Goal: Information Seeking & Learning: Learn about a topic

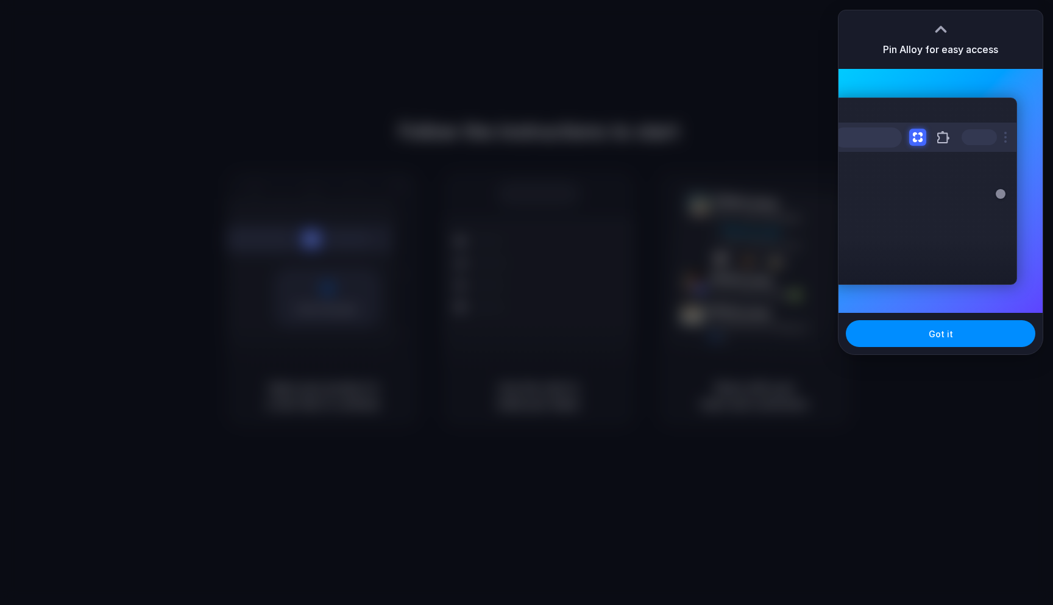
click at [597, 144] on div at bounding box center [526, 302] width 1053 height 605
click at [895, 324] on button "Got it" at bounding box center [941, 333] width 190 height 27
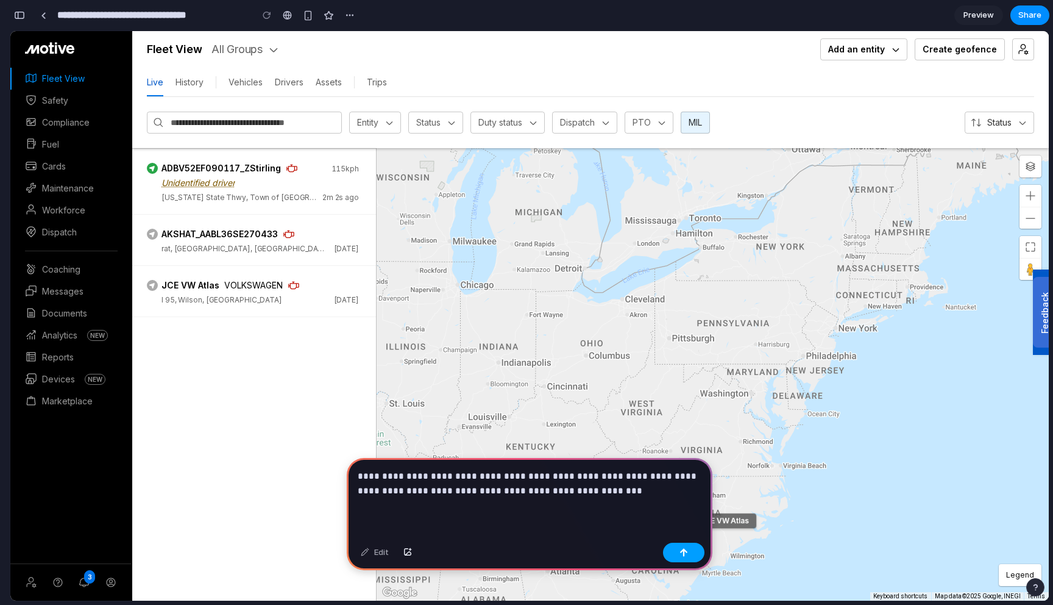
click at [674, 552] on button "button" at bounding box center [683, 553] width 41 height 20
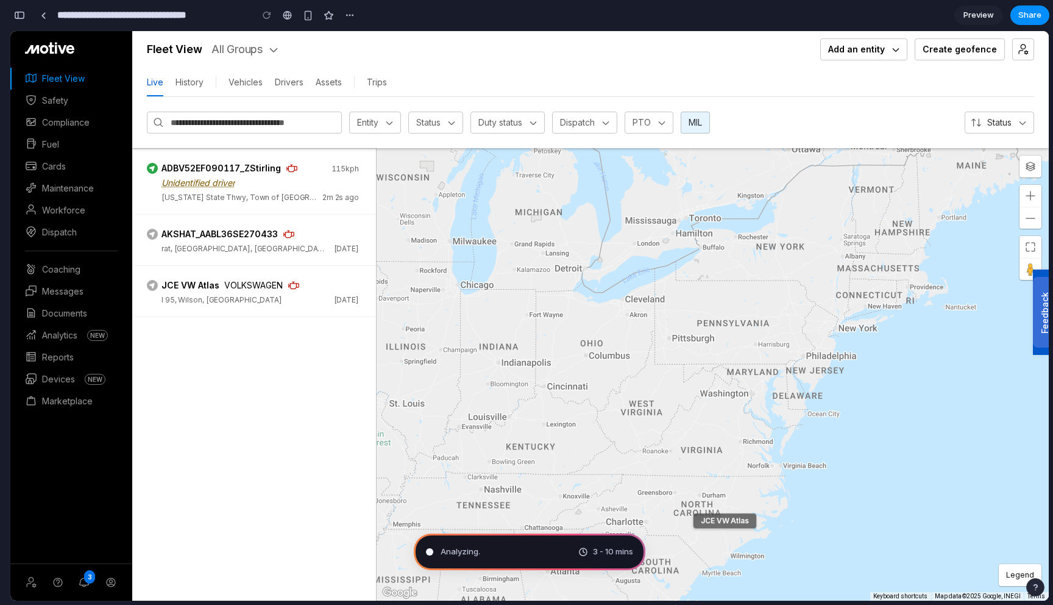
click at [638, 51] on div "Fleet View All Groups" at bounding box center [473, 49] width 652 height 15
drag, startPoint x: 759, startPoint y: 265, endPoint x: 616, endPoint y: 260, distance: 142.7
click at [616, 260] on div "AKSHAT_AABL36SE270433 ADBV52EF090117_ZStir... • Unidentified Driver JCE VW Atla…" at bounding box center [713, 374] width 672 height 452
click at [773, 124] on div "- Search Entities Entity Status Duty status Dispatch PTO MIL Status" at bounding box center [590, 122] width 917 height 51
drag, startPoint x: 760, startPoint y: 203, endPoint x: 819, endPoint y: 217, distance: 60.8
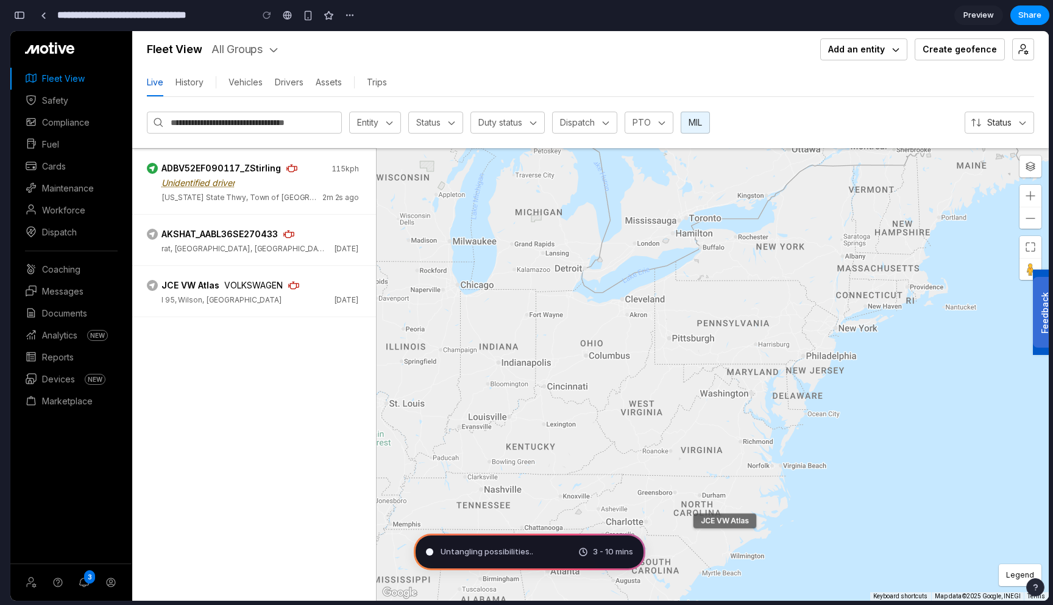
click at [819, 218] on div "AKSHAT_AABL36SE270433 ADBV52EF090117_ZStir... • Unidentified Driver JCE VW Atla…" at bounding box center [713, 374] width 672 height 452
click at [497, 553] on span "Untangling possibilities ." at bounding box center [486, 552] width 91 height 12
type input "**********"
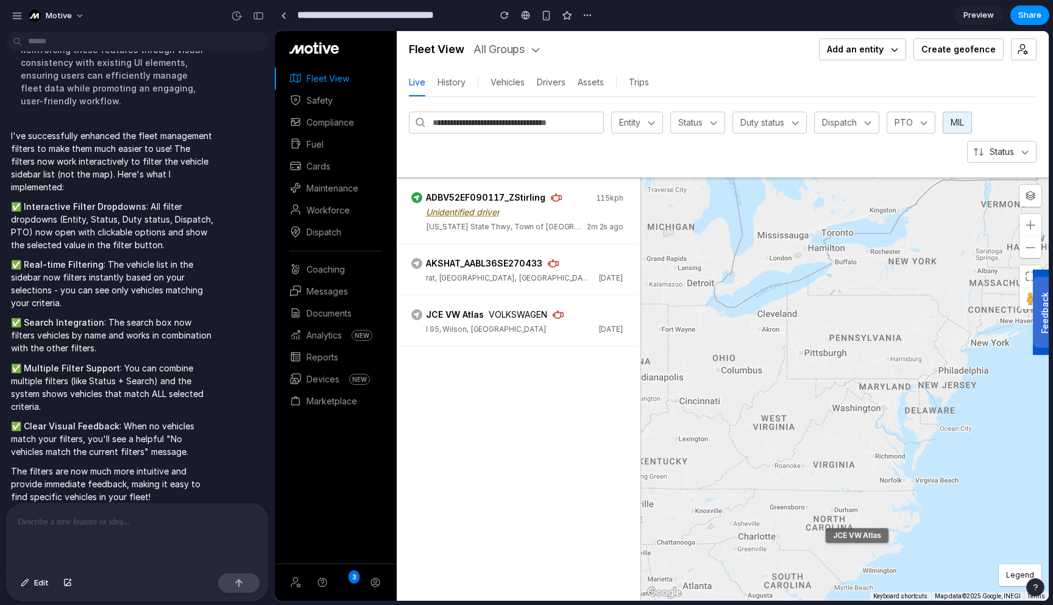
click at [650, 109] on div "- Search Entities Entity Status Duty status Dispatch PTO MIL Status" at bounding box center [723, 137] width 652 height 80
click at [647, 130] on div "Entity" at bounding box center [637, 123] width 52 height 22
click at [696, 127] on div "Status" at bounding box center [691, 122] width 24 height 12
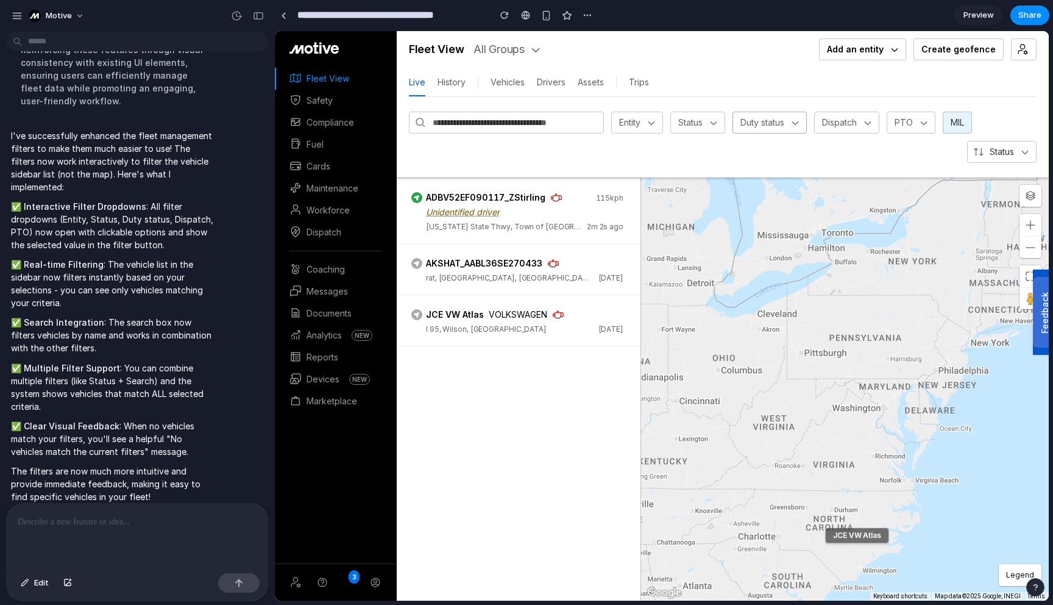
click at [781, 126] on div "Duty status" at bounding box center [763, 122] width 44 height 12
click at [552, 110] on div "- Search Entities Entity Status Duty status Dispatch PTO MIL Status" at bounding box center [723, 137] width 652 height 80
click at [552, 129] on input "text" at bounding box center [514, 122] width 165 height 13
click at [791, 79] on phx-tabset "Live History Vehicles Drivers Assets Trips" at bounding box center [723, 82] width 628 height 29
